Goal: Information Seeking & Learning: Learn about a topic

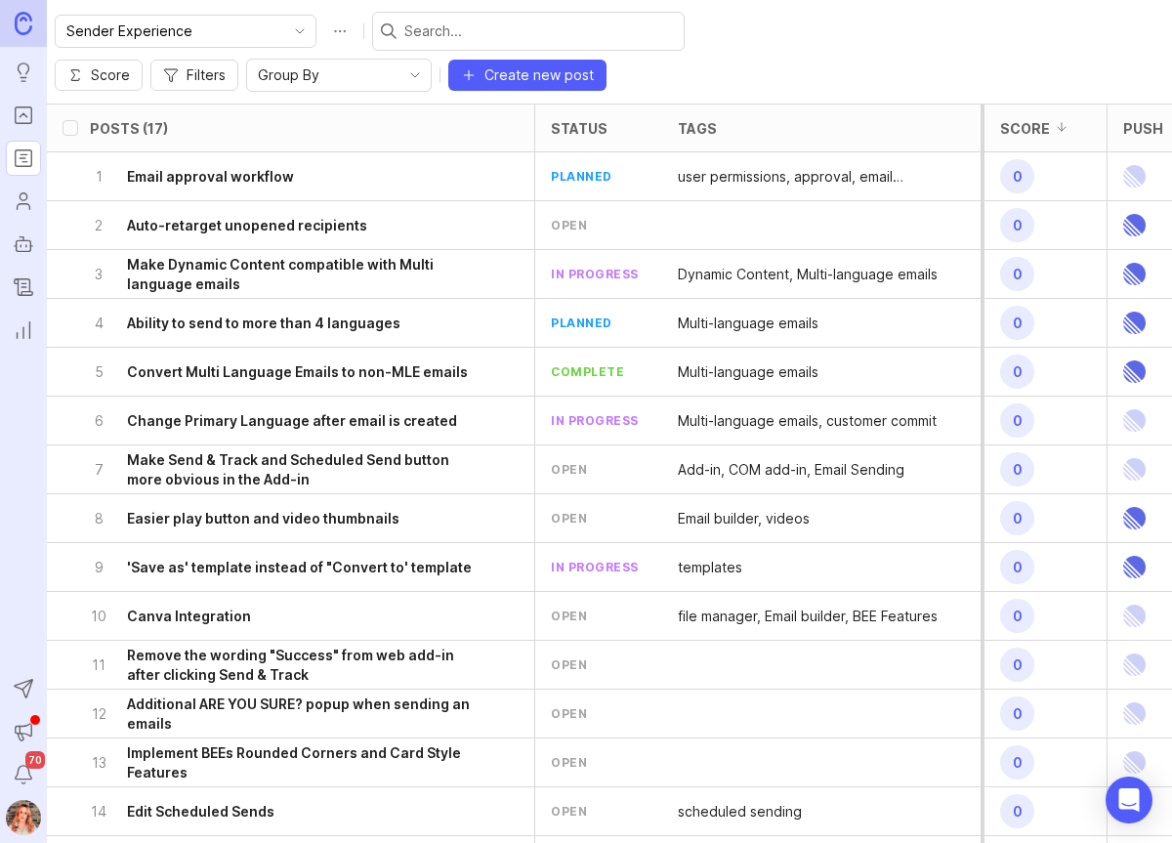
click at [26, 114] on icon "Portal" at bounding box center [23, 115] width 21 height 23
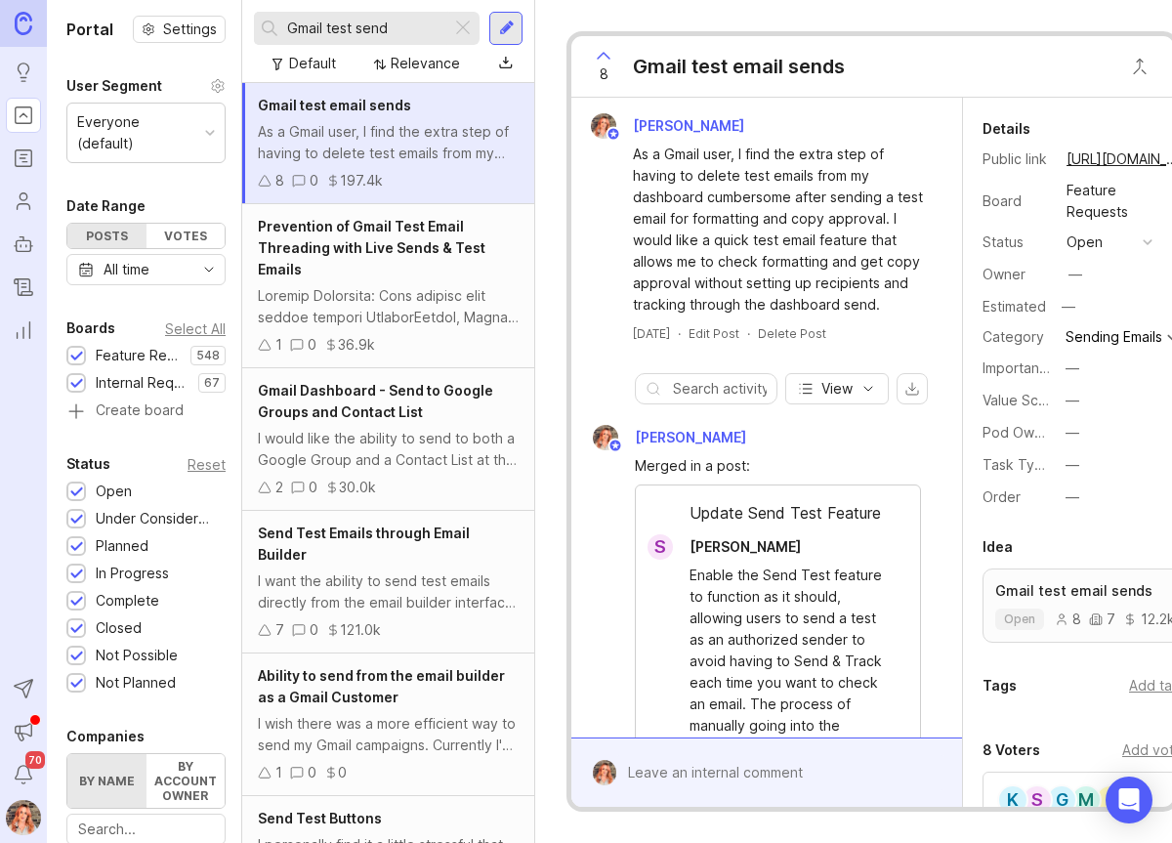
click at [382, 107] on span "Gmail test email sends" at bounding box center [334, 105] width 153 height 17
click at [439, 298] on div at bounding box center [388, 306] width 261 height 43
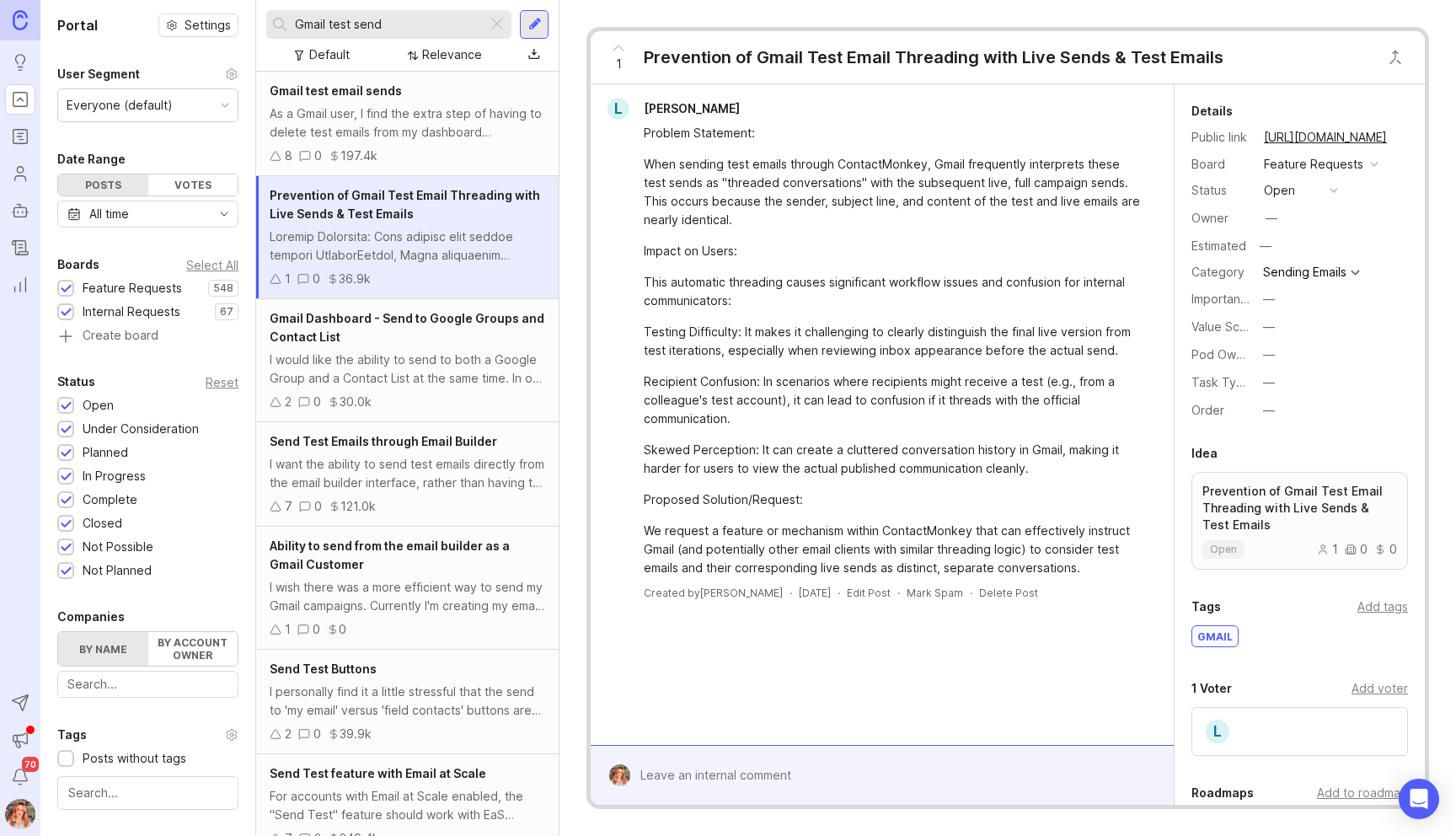
click at [1011, 142] on button "copy icon" at bounding box center [1403, 137] width 23 height 23
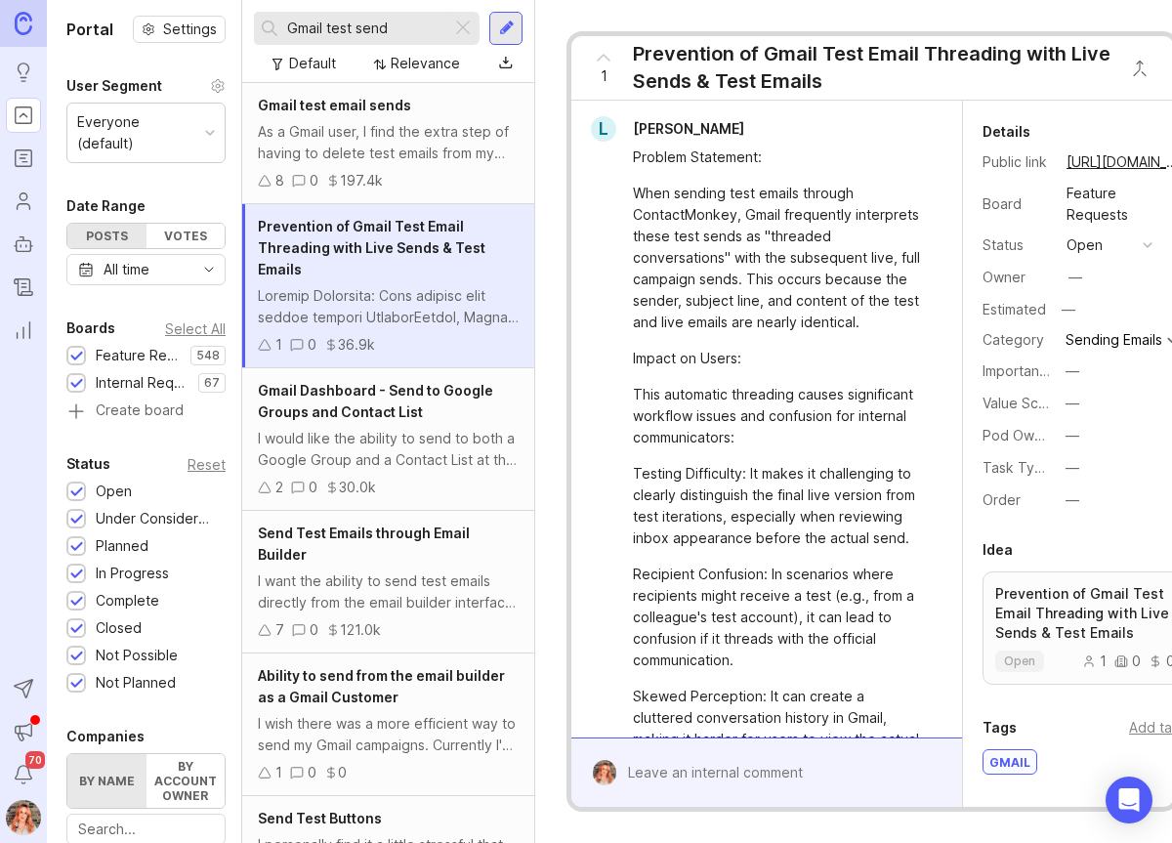
click at [388, 138] on div "As a Gmail user, I find the extra step of having to delete test emails from my …" at bounding box center [388, 142] width 261 height 43
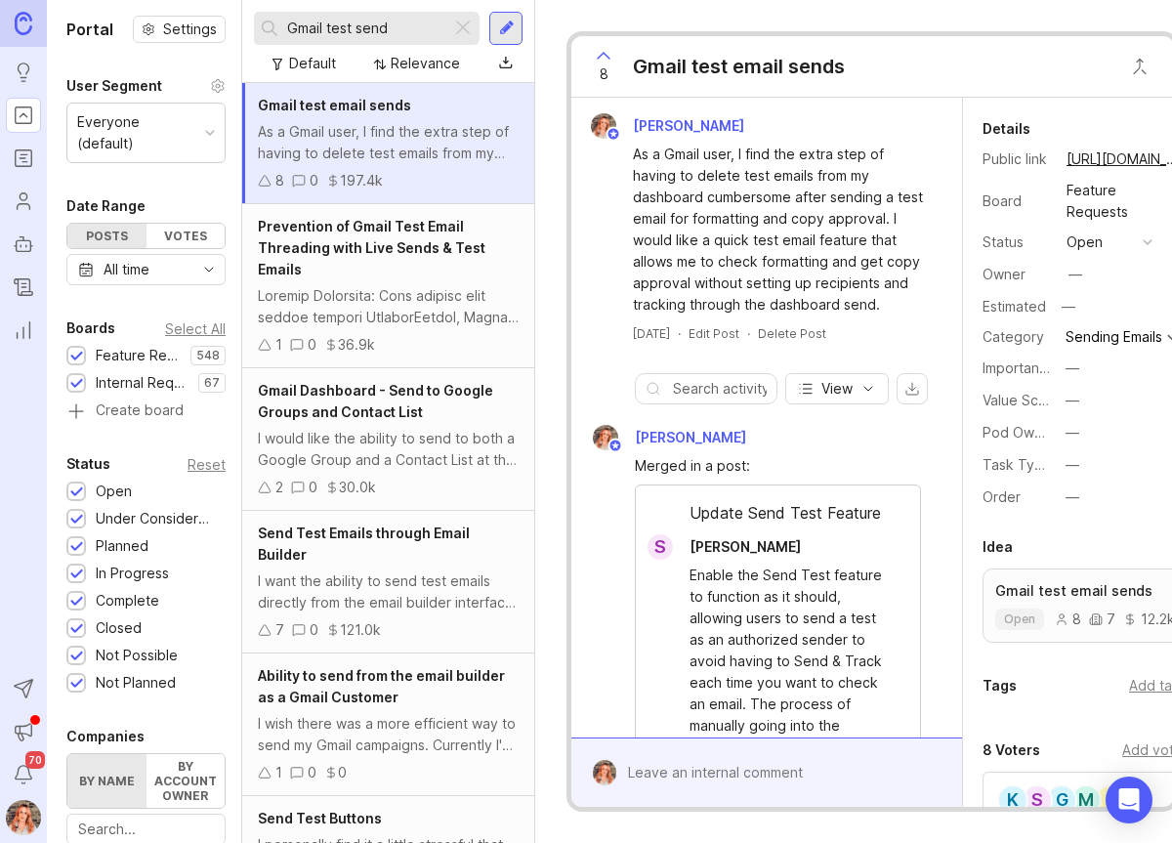
click at [428, 287] on div at bounding box center [388, 306] width 261 height 43
